Goal: Information Seeking & Learning: Learn about a topic

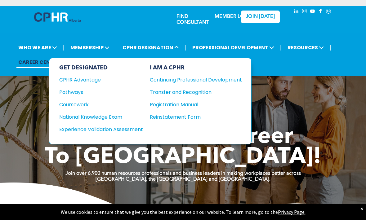
click at [73, 108] on div "Coursework" at bounding box center [96, 105] width 75 height 8
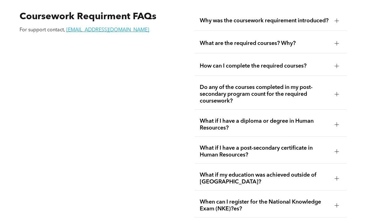
scroll to position [1051, 0]
click at [337, 46] on div at bounding box center [336, 43] width 0 height 4
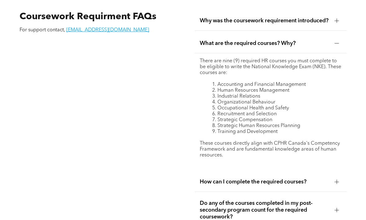
click at [339, 48] on div at bounding box center [336, 43] width 9 height 9
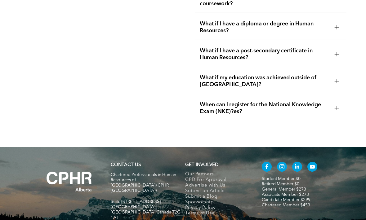
scroll to position [1150, 0]
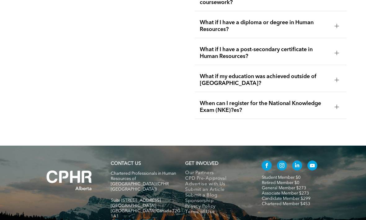
click at [337, 31] on div at bounding box center [336, 25] width 9 height 9
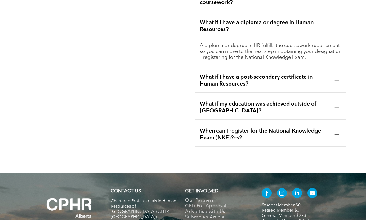
click at [338, 28] on div at bounding box center [336, 26] width 4 height 4
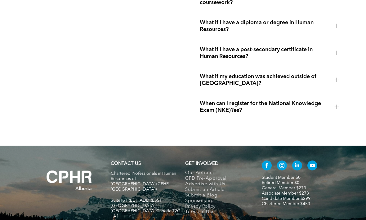
click at [337, 58] on div at bounding box center [336, 52] width 9 height 9
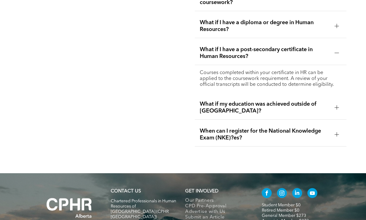
click at [339, 58] on div at bounding box center [336, 52] width 9 height 9
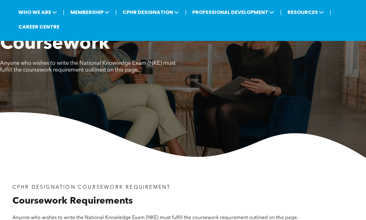
scroll to position [0, 0]
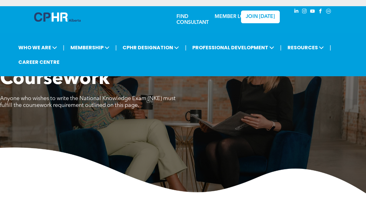
click at [174, 49] on span at bounding box center [176, 47] width 6 height 7
click at [290, 99] on div "Coursework Anyone who wishes to write the National Knowledge Exam (NKE) must fu…" at bounding box center [183, 92] width 366 height 48
click at [292, 107] on div "Coursework Anyone who wishes to write the National Knowledge Exam (NKE) must fu…" at bounding box center [183, 92] width 366 height 48
